Goal: Book appointment/travel/reservation

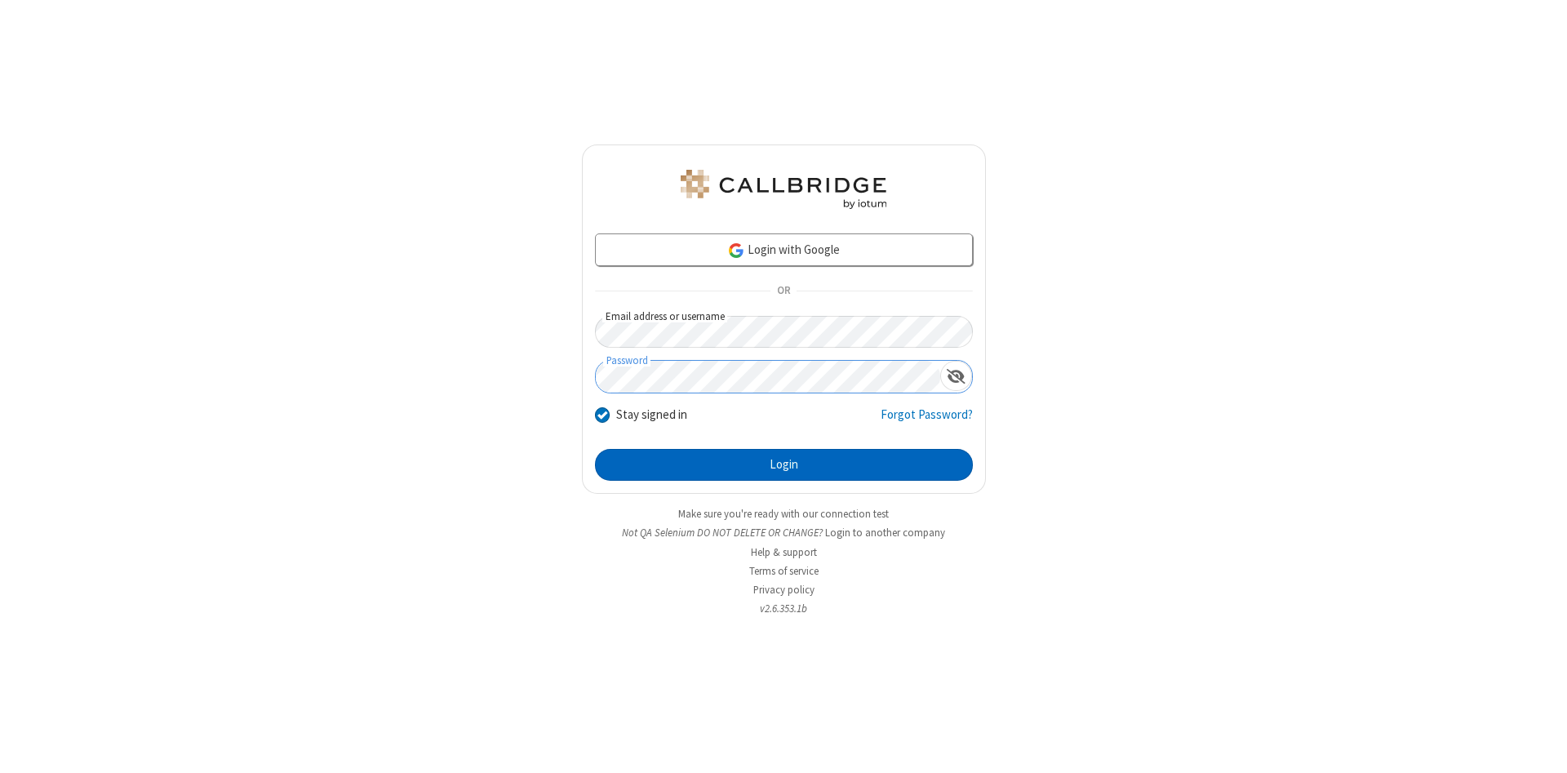
click at [784, 465] on button "Login" at bounding box center [784, 465] width 378 height 33
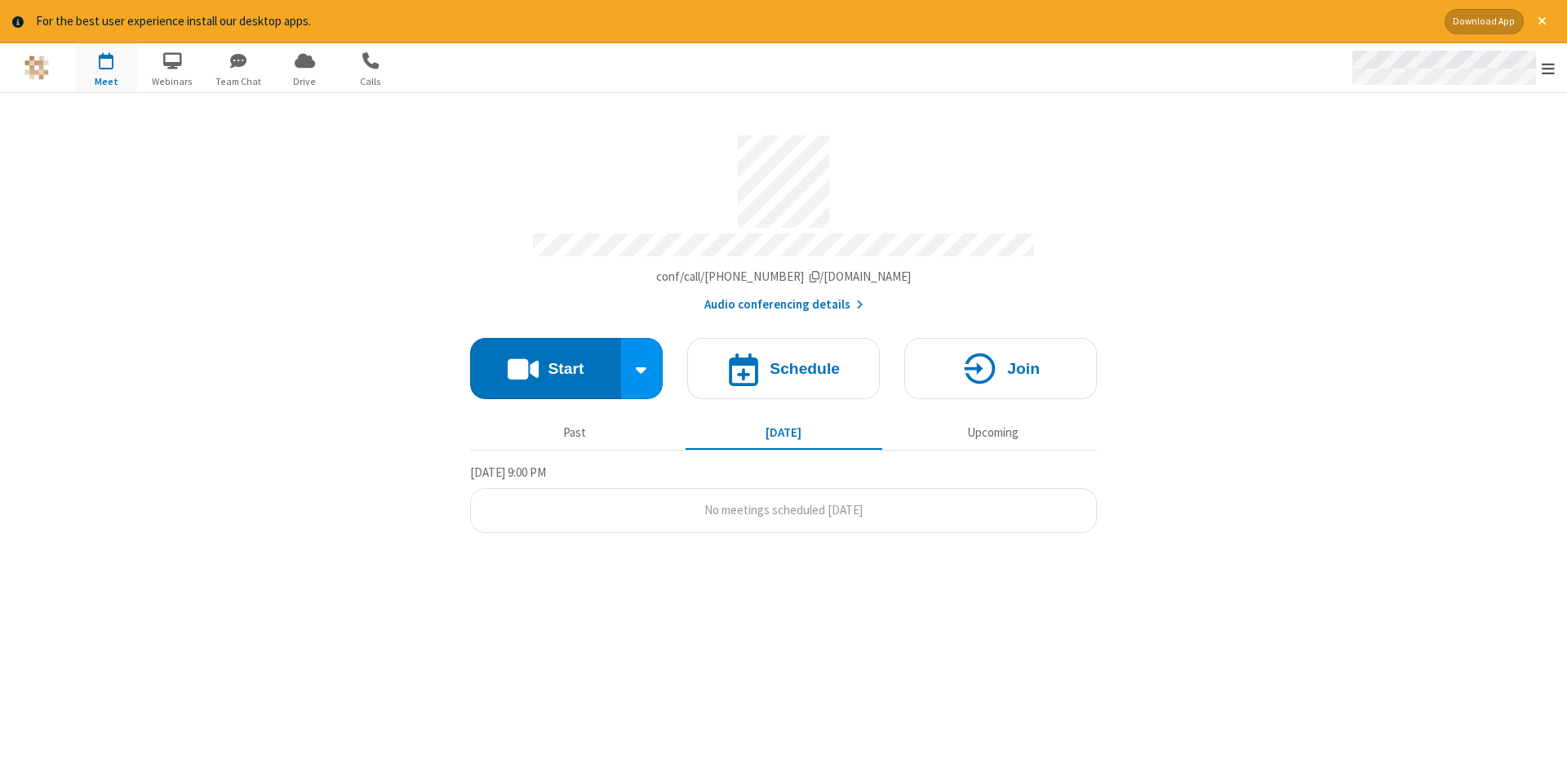
click at [1548, 69] on span "Open menu" at bounding box center [1548, 68] width 13 height 16
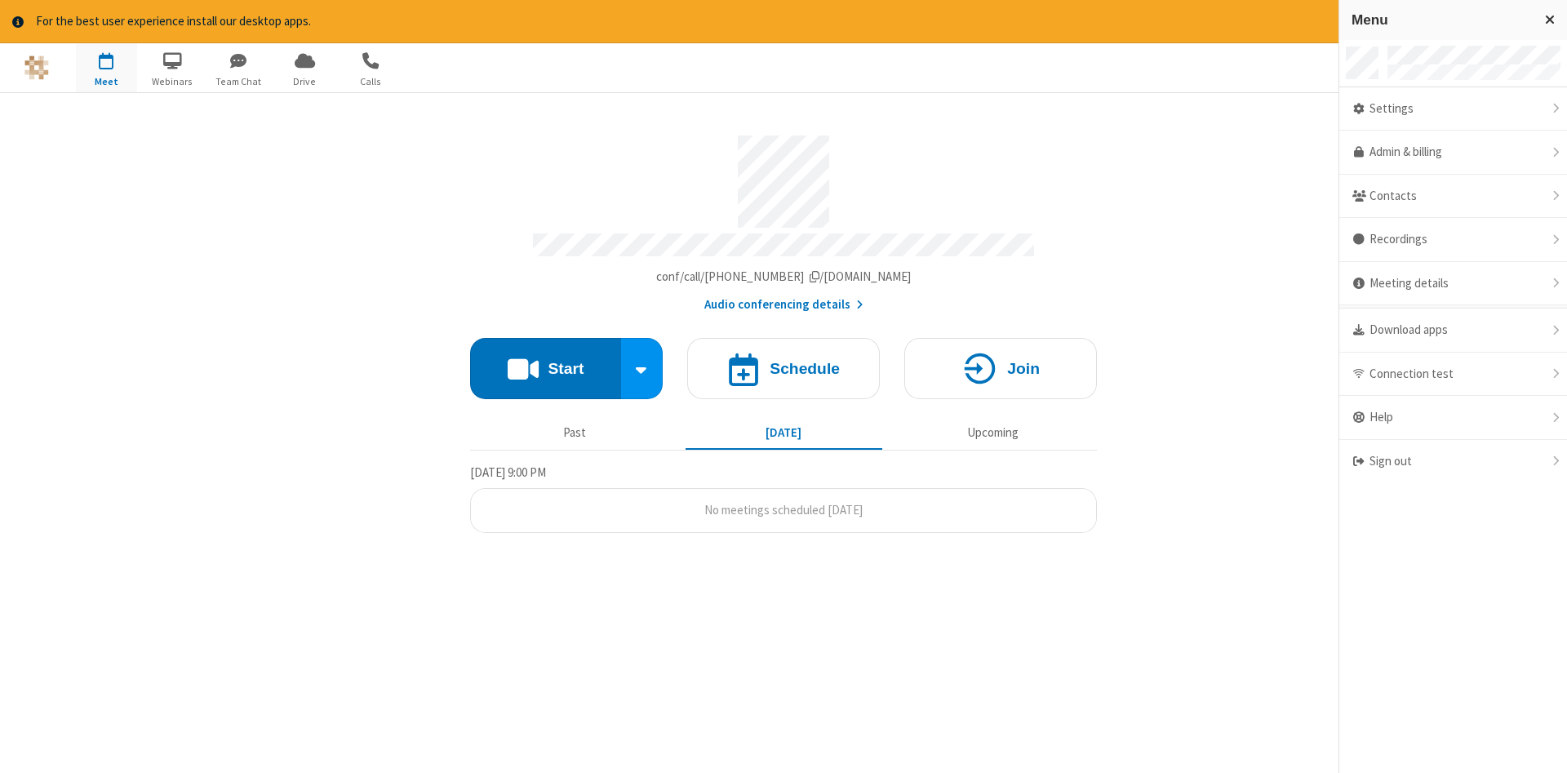
click at [106, 67] on span "button" at bounding box center [106, 61] width 61 height 28
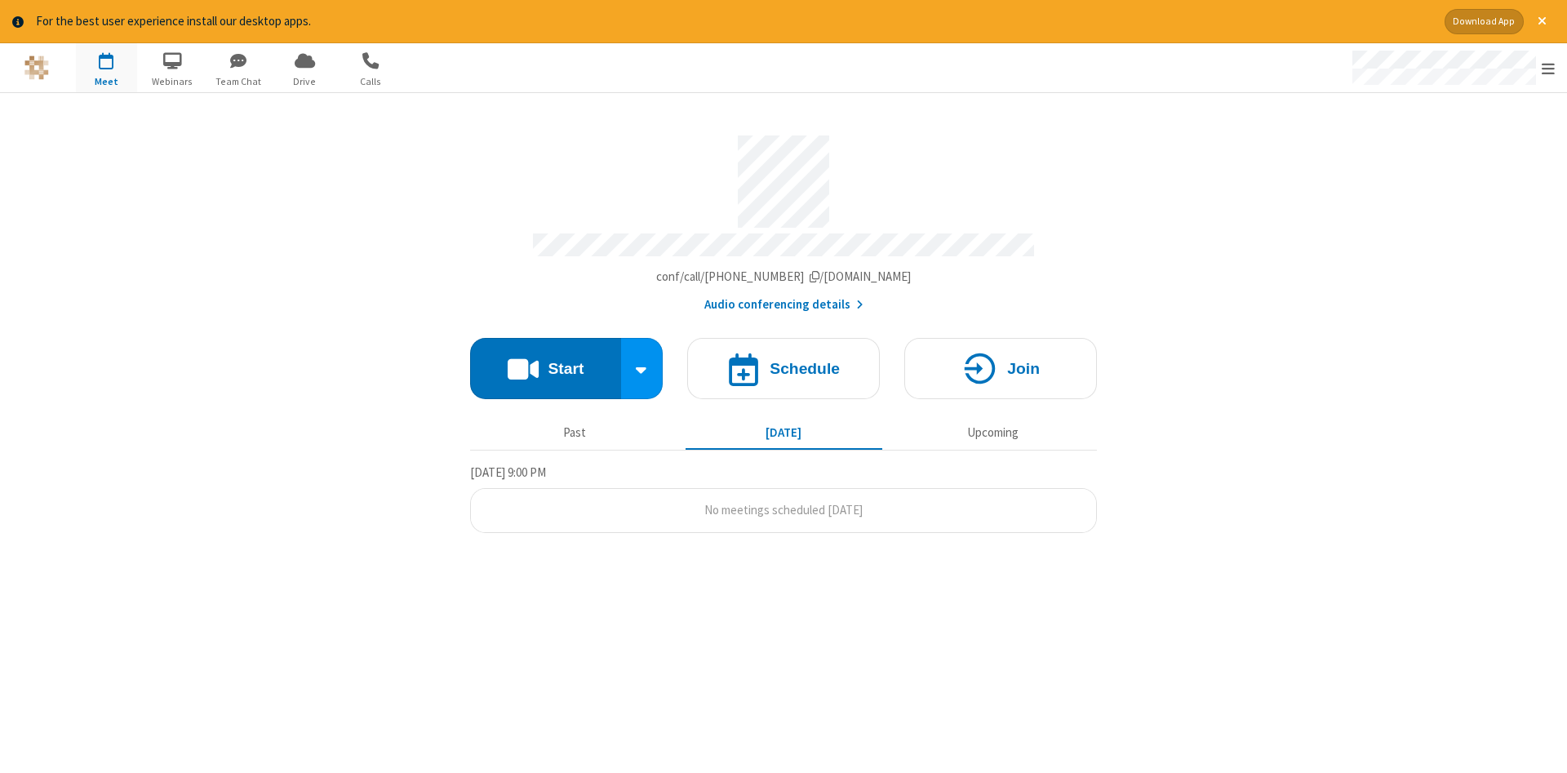
click at [106, 67] on span "button" at bounding box center [106, 61] width 61 height 28
click at [784, 362] on h4 "Schedule" at bounding box center [805, 369] width 70 height 16
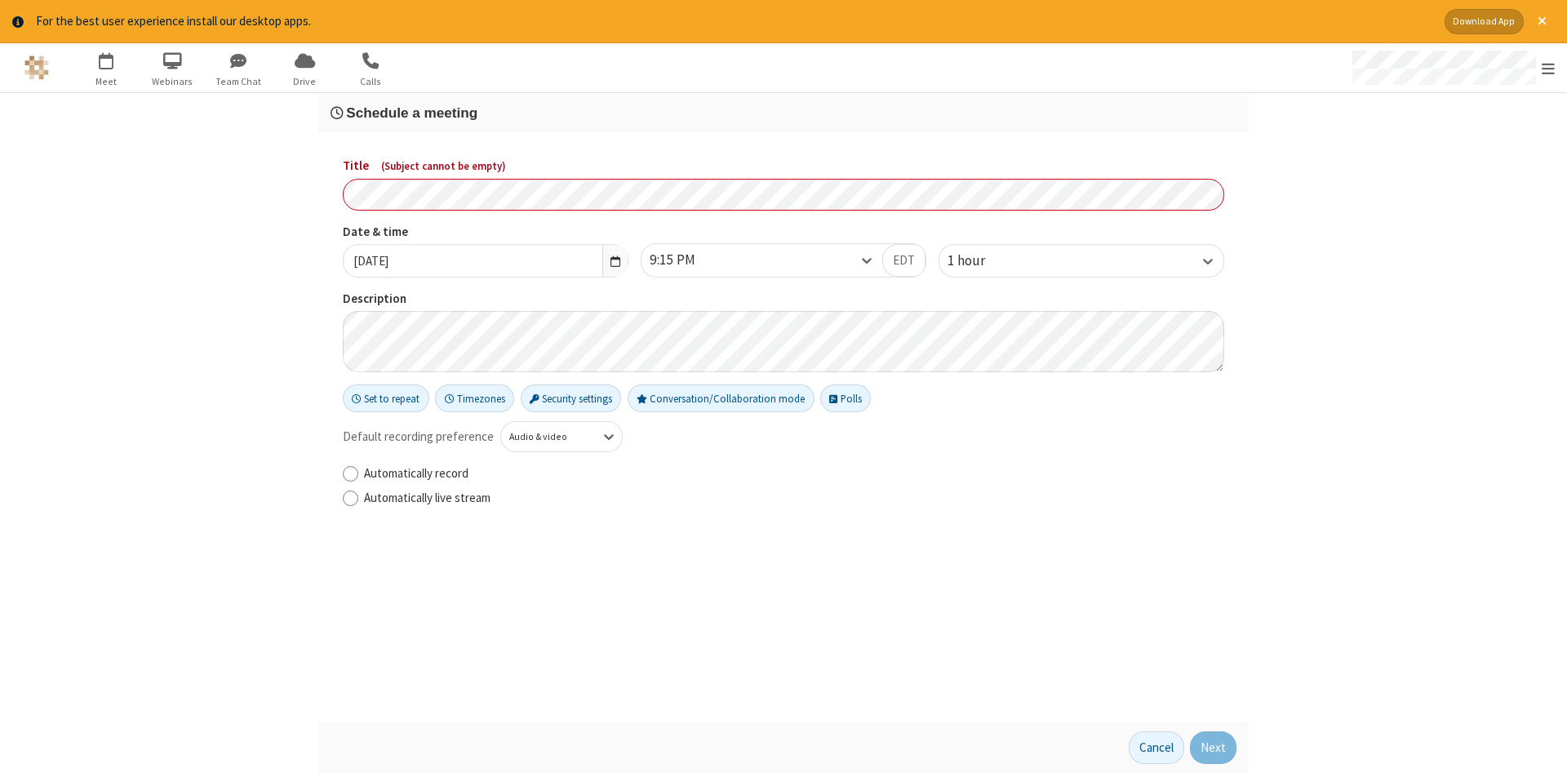
click at [784, 112] on h3 "Schedule a meeting" at bounding box center [784, 113] width 906 height 16
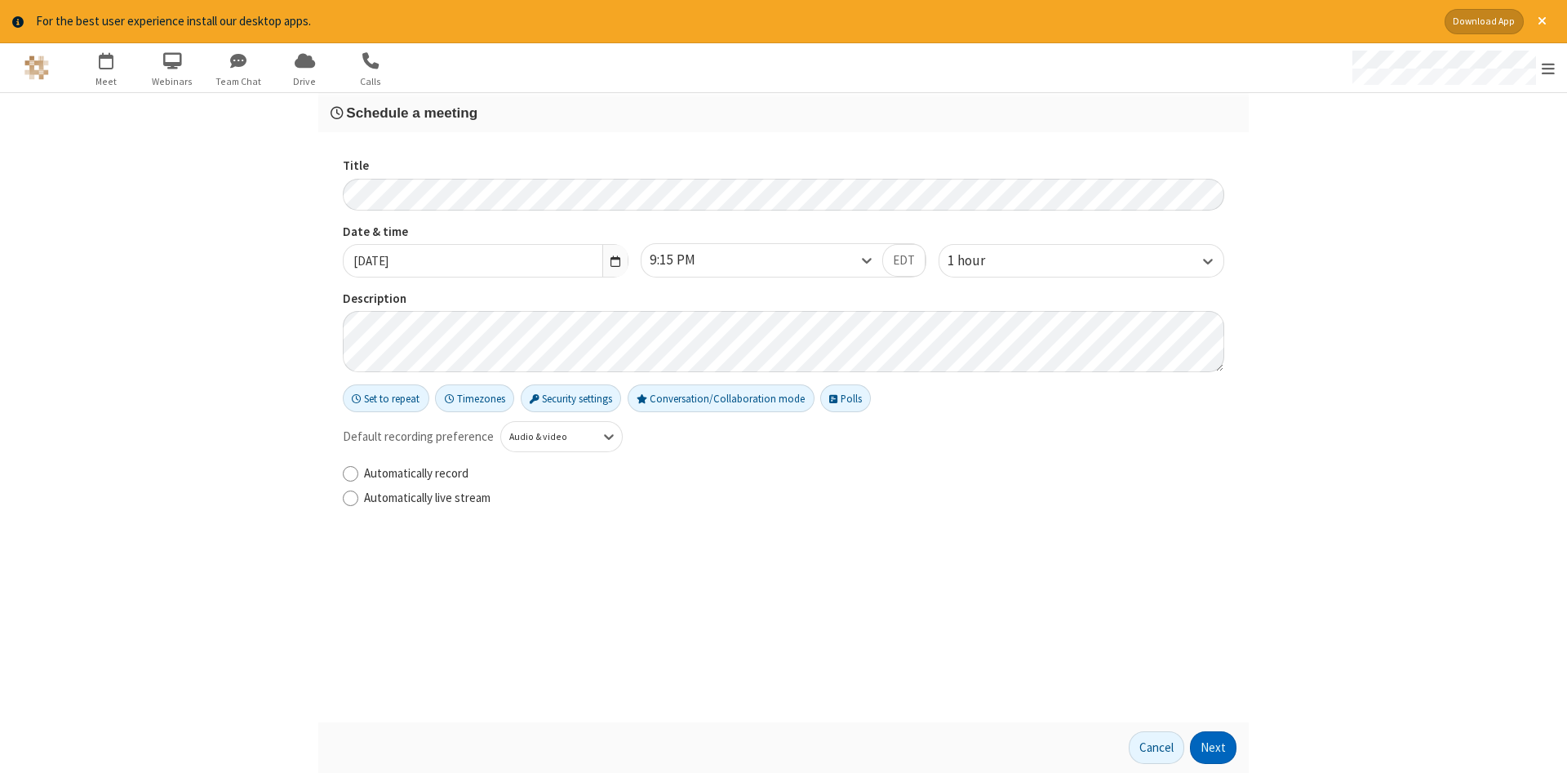
click at [1214, 748] on button "Next" at bounding box center [1213, 747] width 47 height 33
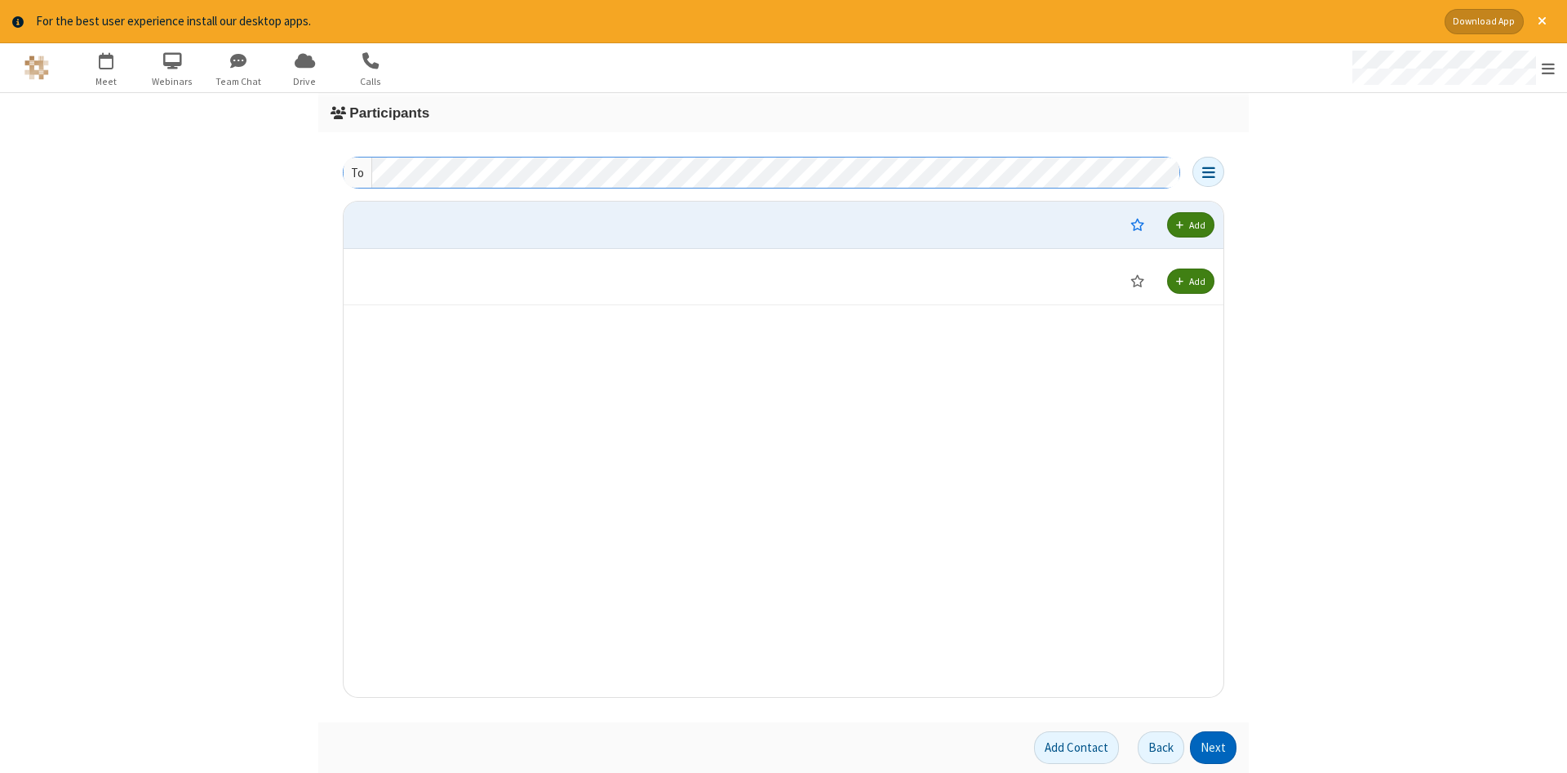
click at [1214, 748] on button "Next" at bounding box center [1213, 747] width 47 height 33
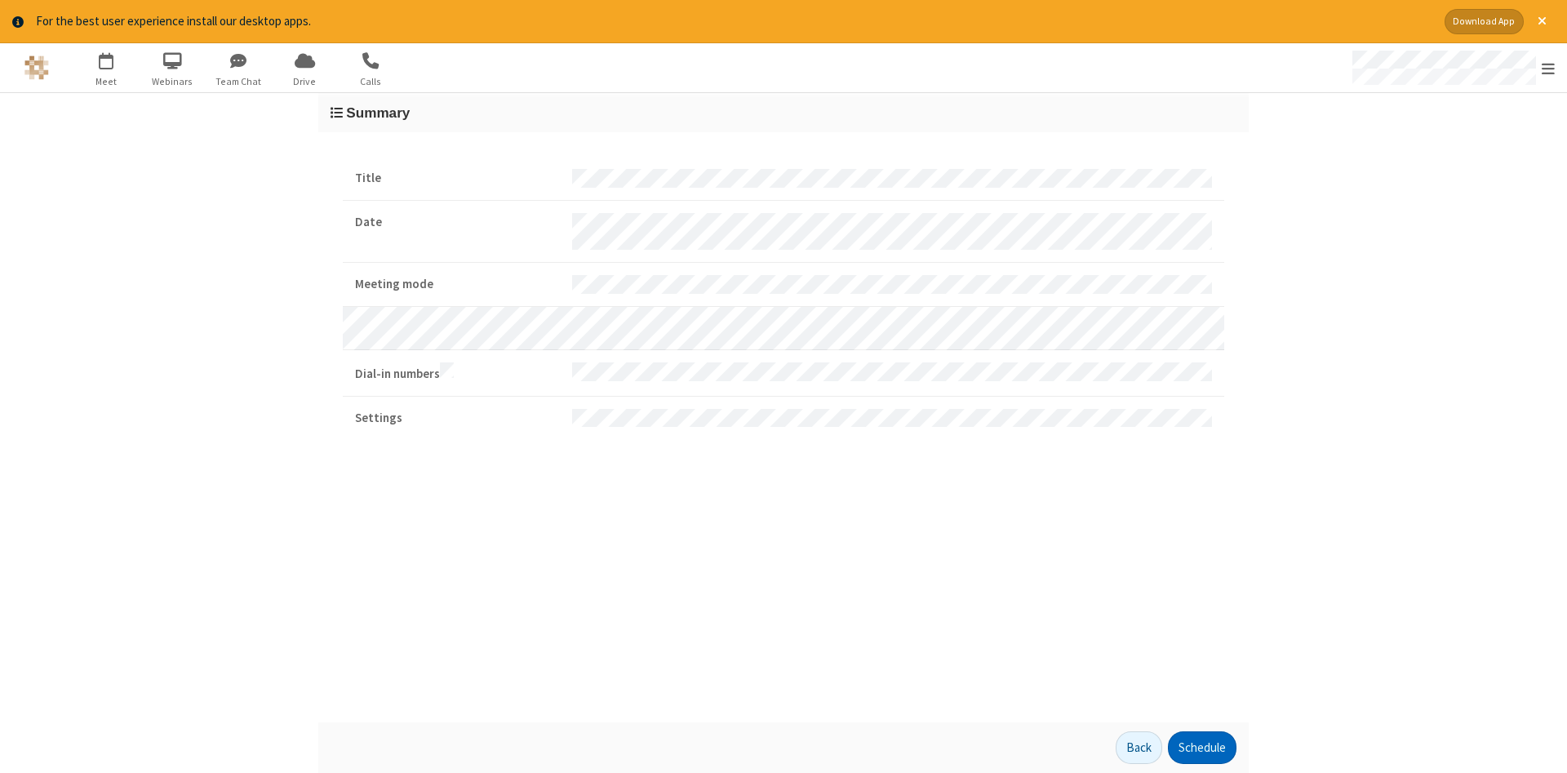
click at [1201, 748] on button "Schedule" at bounding box center [1202, 747] width 69 height 33
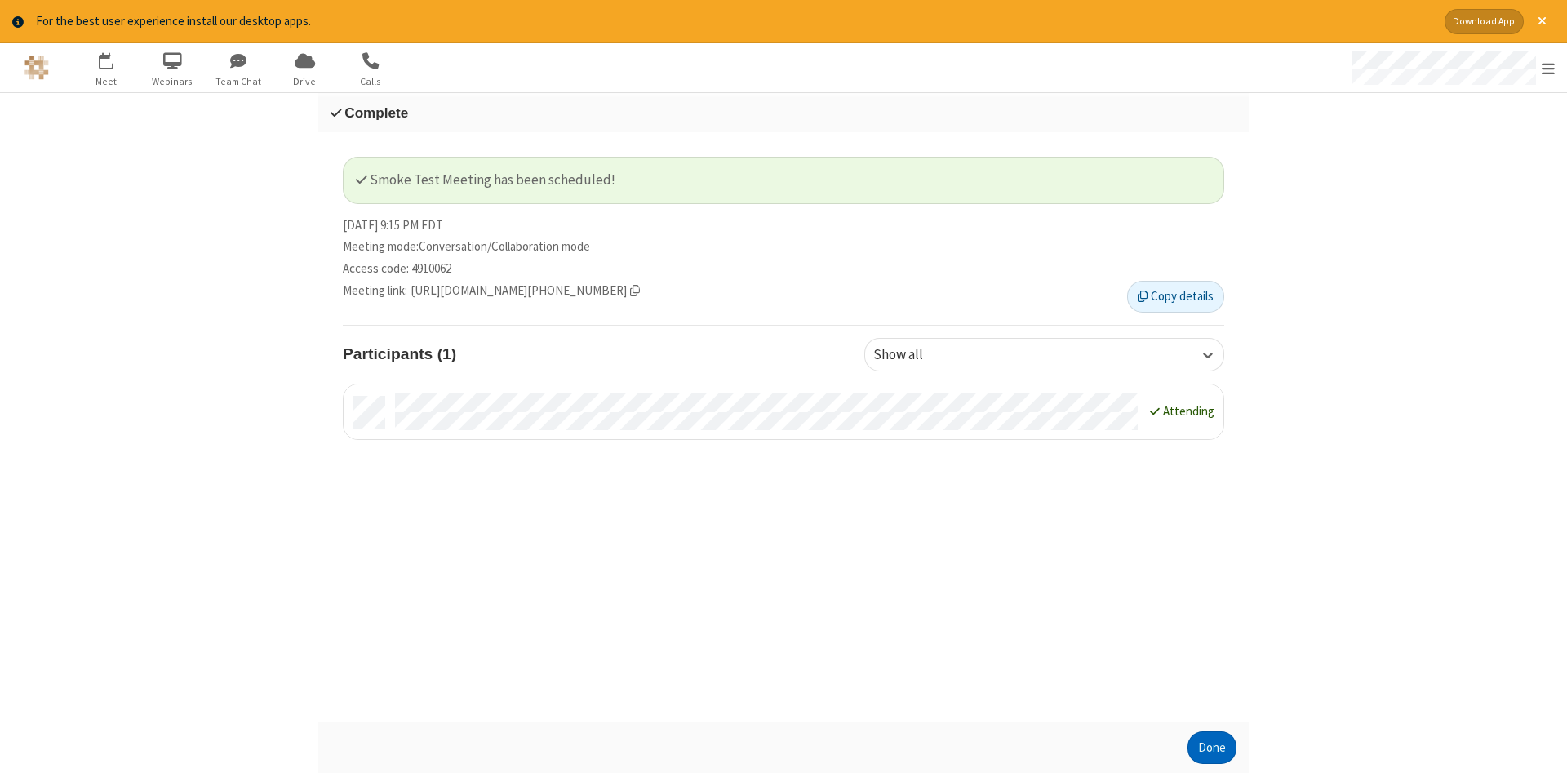
click at [1212, 748] on button "Done" at bounding box center [1212, 747] width 49 height 33
